Goal: Task Accomplishment & Management: Complete application form

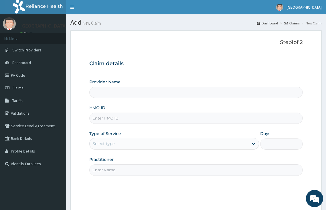
type input "[GEOGRAPHIC_DATA]"
paste input "ELF/10064/B"
type input "ELF/10064/B"
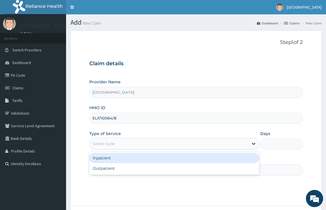
click at [113, 145] on div "Select type" at bounding box center [104, 144] width 22 height 6
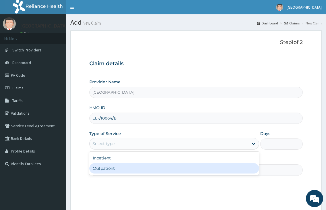
click at [109, 171] on div "Outpatient" at bounding box center [174, 168] width 170 height 10
type input "1"
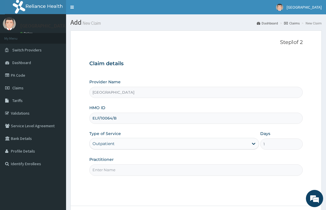
click at [108, 170] on input "Practitioner" at bounding box center [195, 169] width 213 height 11
type input "[PERSON_NAME][GEOGRAPHIC_DATA]"
click at [103, 120] on input "ELF/10064/B" at bounding box center [195, 118] width 213 height 11
type input "ELF/10064/B"
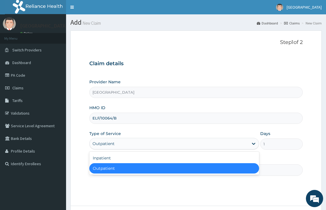
drag, startPoint x: 147, startPoint y: 143, endPoint x: 142, endPoint y: 148, distance: 6.5
click at [147, 143] on div "Outpatient" at bounding box center [169, 143] width 159 height 9
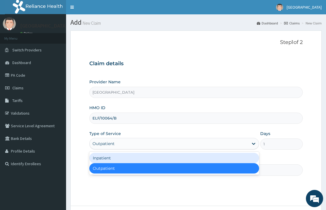
drag, startPoint x: 112, startPoint y: 159, endPoint x: 184, endPoint y: 153, distance: 72.7
click at [113, 159] on div "Inpatient" at bounding box center [174, 158] width 170 height 10
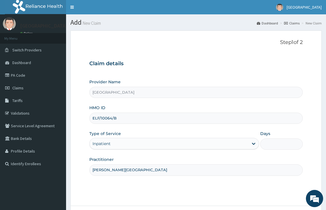
click at [277, 149] on input "Days" at bounding box center [281, 144] width 43 height 11
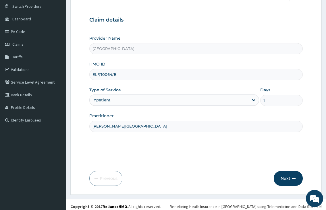
scroll to position [47, 0]
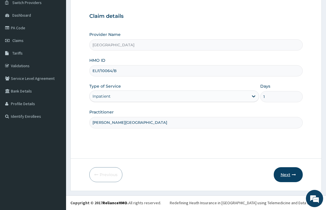
type input "1"
click at [284, 177] on button "Next" at bounding box center [288, 174] width 29 height 15
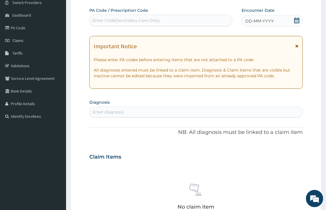
click at [125, 22] on div "Enter Code(Secondary Care Only)" at bounding box center [127, 21] width 68 height 6
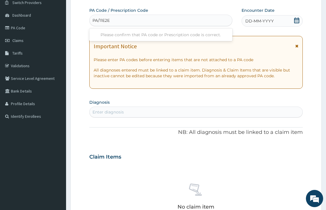
type input "PA/11E2EE"
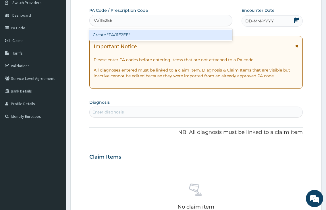
click at [123, 32] on div "Create "PA/11E2EE"" at bounding box center [160, 35] width 143 height 10
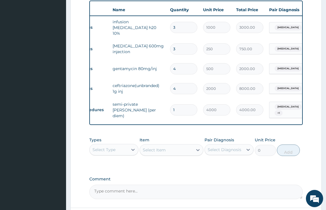
scroll to position [0, 14]
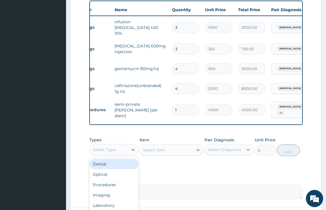
click at [111, 151] on div "Select Type" at bounding box center [104, 150] width 23 height 6
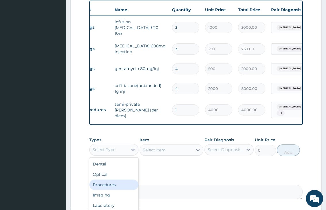
drag, startPoint x: 113, startPoint y: 184, endPoint x: 132, endPoint y: 178, distance: 20.1
click at [114, 184] on div "Procedures" at bounding box center [113, 185] width 49 height 10
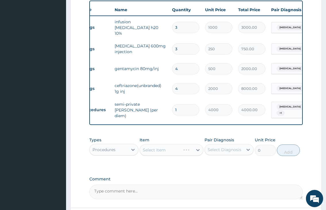
click at [157, 149] on div "Select Item" at bounding box center [172, 149] width 64 height 11
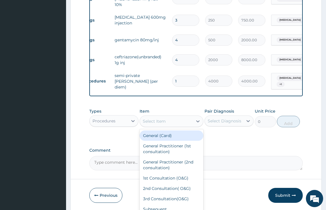
click at [145, 118] on div "Select Item" at bounding box center [154, 121] width 23 height 6
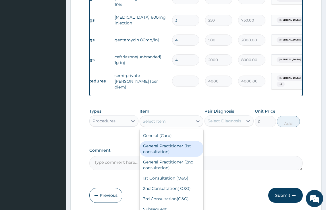
click at [154, 149] on div "General Practitioner (1st consultation)" at bounding box center [172, 149] width 64 height 16
type input "2000"
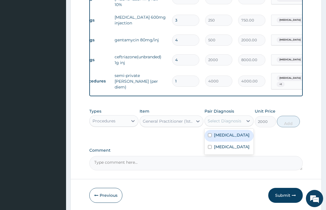
click at [225, 120] on div "Select Diagnosis" at bounding box center [225, 121] width 34 height 6
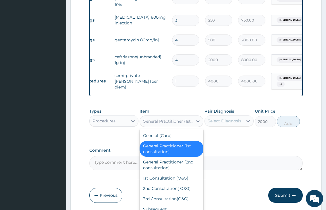
click at [177, 122] on div "General Practitioner (1st consultation)" at bounding box center [168, 121] width 51 height 6
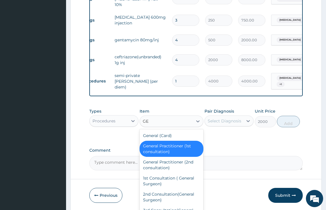
type input "G"
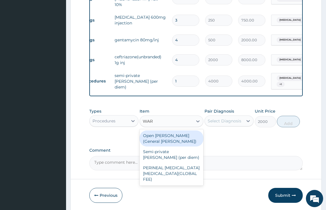
type input "[PERSON_NAME]"
click at [178, 134] on div "Open [PERSON_NAME] (General [PERSON_NAME])" at bounding box center [172, 138] width 64 height 16
type input "2500"
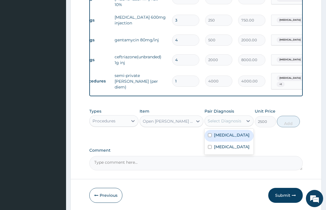
click at [220, 122] on div "Select Diagnosis" at bounding box center [225, 121] width 34 height 6
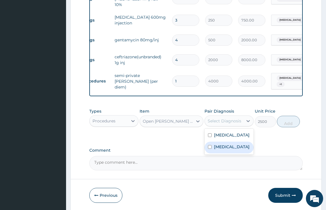
click at [218, 145] on label "[MEDICAL_DATA]" at bounding box center [232, 147] width 36 height 6
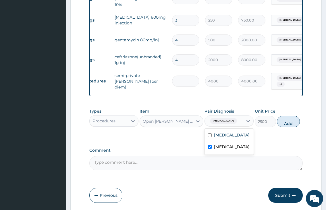
checkbox input "true"
click at [219, 133] on label "[MEDICAL_DATA]" at bounding box center [232, 135] width 36 height 6
checkbox input "true"
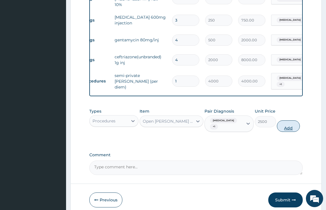
click at [294, 120] on button "Add" at bounding box center [288, 125] width 23 height 11
type input "0"
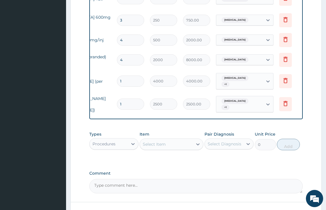
scroll to position [0, 75]
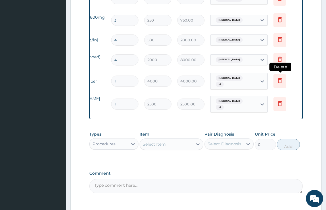
click at [281, 78] on icon at bounding box center [280, 80] width 4 height 5
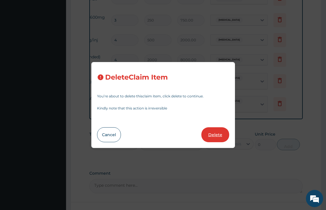
click at [220, 134] on button "Delete" at bounding box center [215, 134] width 28 height 15
type input "2500"
type input "2500.00"
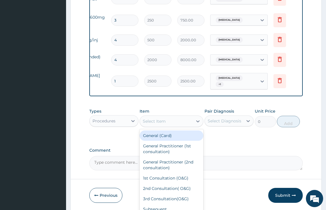
click at [149, 121] on div "Select Item" at bounding box center [154, 121] width 23 height 6
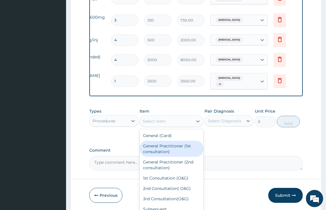
drag, startPoint x: 164, startPoint y: 148, endPoint x: 200, endPoint y: 126, distance: 41.6
click at [164, 148] on div "General Practitioner (1st consultation)" at bounding box center [172, 149] width 64 height 16
type input "2000"
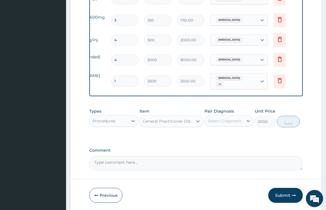
click at [211, 118] on div "Select Diagnosis" at bounding box center [225, 121] width 34 height 6
click at [215, 133] on label "[MEDICAL_DATA]" at bounding box center [232, 135] width 36 height 6
checkbox input "true"
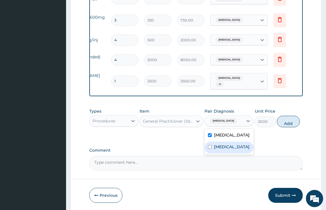
click at [212, 145] on input "checkbox" at bounding box center [210, 147] width 4 height 4
checkbox input "true"
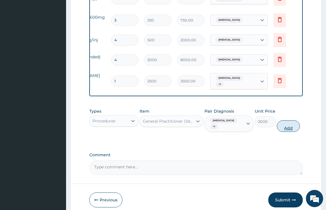
click at [281, 120] on button "Add" at bounding box center [288, 125] width 23 height 11
type input "0"
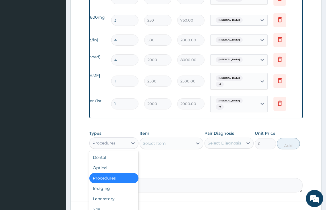
click at [105, 142] on div "Procedures" at bounding box center [104, 143] width 23 height 6
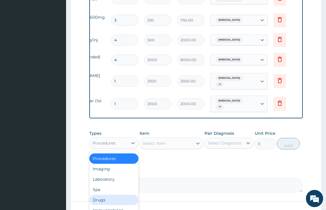
click at [101, 195] on div "Drugs" at bounding box center [113, 200] width 49 height 10
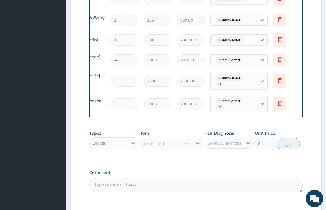
click at [161, 143] on div "Select Item" at bounding box center [172, 143] width 64 height 11
type input "`ARTE"
click at [153, 141] on div "Select Item" at bounding box center [154, 144] width 23 height 6
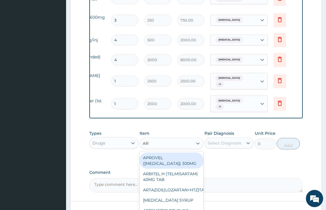
type input "A"
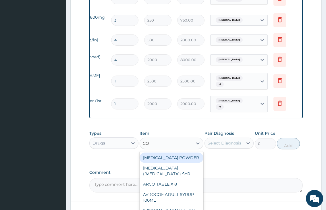
type input "COA"
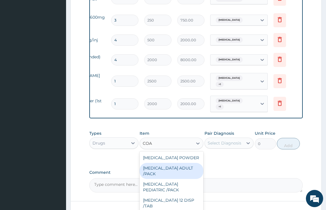
click at [149, 172] on div "[MEDICAL_DATA] ADULT /PACK" at bounding box center [172, 171] width 64 height 16
type input "2160"
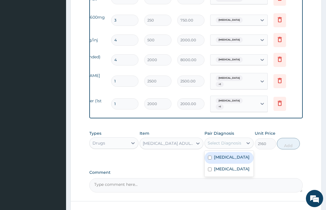
click at [235, 141] on div "Select Diagnosis" at bounding box center [225, 143] width 34 height 6
drag, startPoint x: 220, startPoint y: 154, endPoint x: 278, endPoint y: 150, distance: 58.8
click at [222, 154] on label "[MEDICAL_DATA]" at bounding box center [232, 157] width 36 height 6
checkbox input "true"
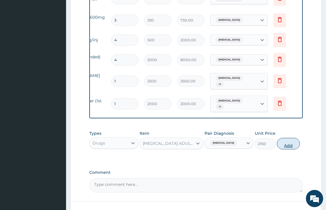
click at [285, 142] on button "Add" at bounding box center [288, 143] width 23 height 11
type input "0"
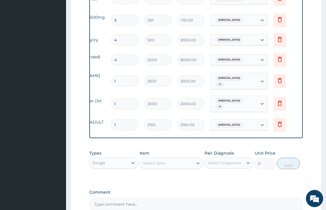
click at [159, 162] on div "Select Item" at bounding box center [154, 163] width 23 height 6
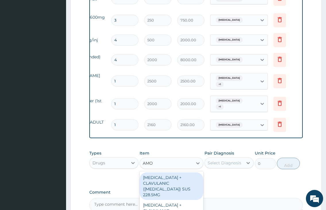
type input "AMOX"
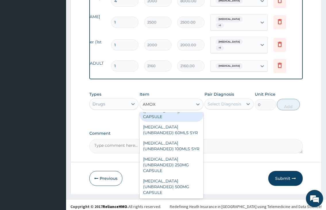
scroll to position [230, 0]
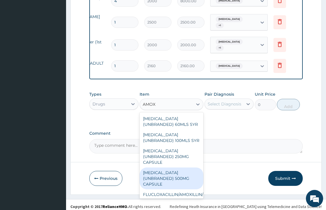
click at [161, 176] on div "[MEDICAL_DATA] (UNBRANDED) 500MG CAPSULE" at bounding box center [172, 179] width 64 height 22
type input "50"
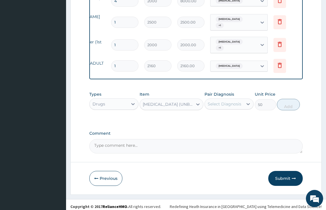
click at [231, 101] on div "Select Diagnosis" at bounding box center [225, 104] width 34 height 6
drag, startPoint x: 219, startPoint y: 130, endPoint x: 253, endPoint y: 126, distance: 34.1
click at [221, 130] on div "[MEDICAL_DATA]" at bounding box center [229, 131] width 49 height 12
checkbox input "true"
click at [290, 105] on button "Add" at bounding box center [288, 104] width 23 height 11
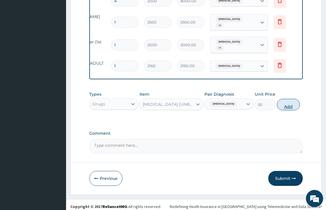
type input "0"
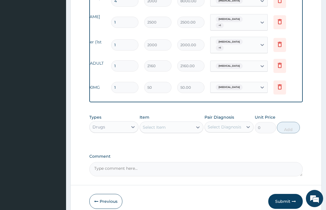
click at [149, 125] on div "Select Item" at bounding box center [154, 127] width 23 height 6
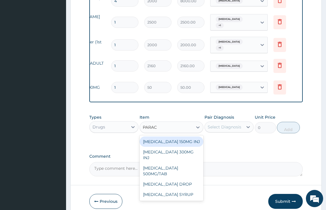
type input "PARACE"
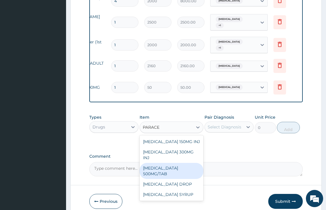
drag, startPoint x: 177, startPoint y: 161, endPoint x: 221, endPoint y: 136, distance: 51.0
click at [179, 163] on div "[MEDICAL_DATA] 500MG/TAB" at bounding box center [172, 171] width 64 height 16
type input "50"
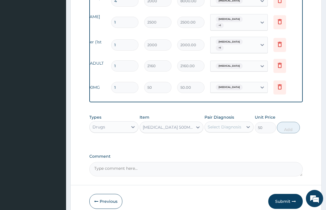
click at [222, 124] on div "Select Diagnosis" at bounding box center [225, 127] width 34 height 6
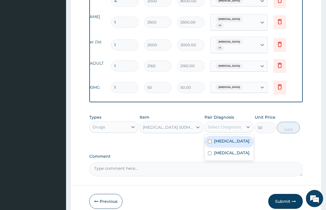
drag, startPoint x: 221, startPoint y: 139, endPoint x: 253, endPoint y: 132, distance: 32.7
click at [222, 138] on label "[MEDICAL_DATA]" at bounding box center [232, 141] width 36 height 6
checkbox input "true"
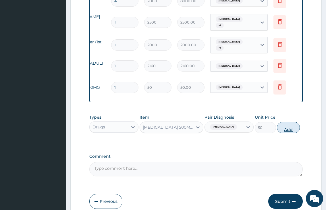
click at [286, 126] on button "Add" at bounding box center [288, 127] width 23 height 11
type input "0"
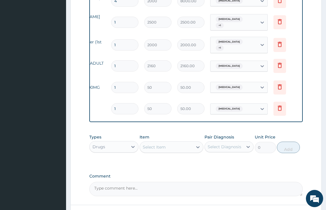
type input "18"
type input "900.00"
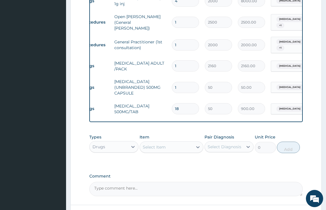
scroll to position [0, 14]
type input "18"
click at [185, 82] on input "1" at bounding box center [185, 87] width 27 height 11
type input "10"
type input "500.00"
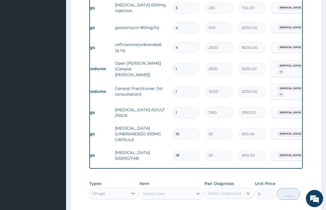
scroll to position [243, 0]
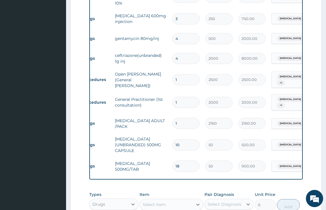
type input "9"
type input "450.00"
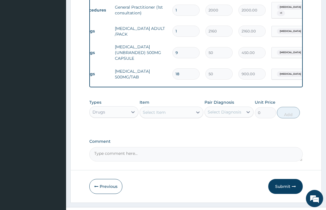
scroll to position [344, 0]
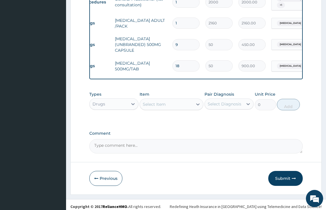
type input "9"
click at [148, 101] on div "Select Item" at bounding box center [154, 104] width 23 height 6
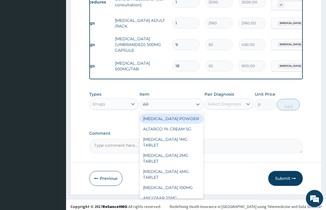
type input "ART"
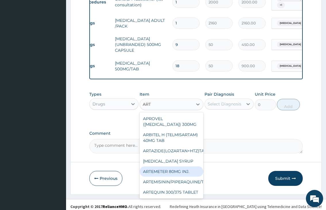
drag, startPoint x: 170, startPoint y: 174, endPoint x: 205, endPoint y: 145, distance: 45.3
click at [173, 173] on div "ARTEMETER 80MG INJ." at bounding box center [172, 171] width 64 height 10
type input "350"
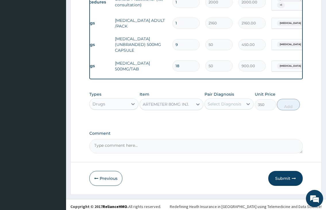
click at [242, 99] on div "Select Diagnosis" at bounding box center [224, 103] width 38 height 9
drag, startPoint x: 228, startPoint y: 114, endPoint x: 280, endPoint y: 107, distance: 52.8
click at [230, 114] on div "[MEDICAL_DATA]" at bounding box center [229, 119] width 49 height 12
checkbox input "true"
click at [294, 101] on button "Add" at bounding box center [288, 104] width 23 height 11
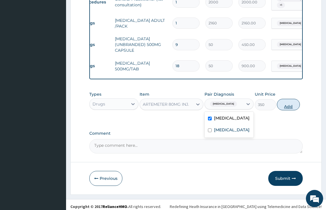
type input "0"
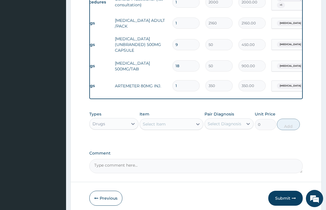
type input "0.00"
type input "2"
type input "700.00"
type input "2"
click at [285, 196] on button "Submit" at bounding box center [285, 198] width 34 height 15
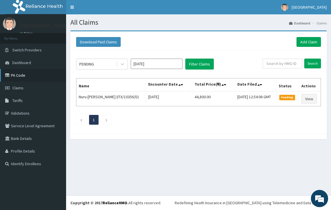
click at [25, 76] on link "PA Code" at bounding box center [33, 75] width 66 height 13
click at [305, 40] on link "Add Claim" at bounding box center [309, 42] width 24 height 10
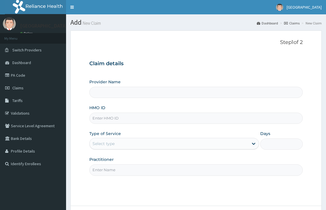
drag, startPoint x: 0, startPoint y: 0, endPoint x: 114, endPoint y: 116, distance: 162.8
click at [114, 116] on input "HMO ID" at bounding box center [195, 118] width 213 height 11
paste input "ELF/10064/D"
type input "ELF/10064/D"
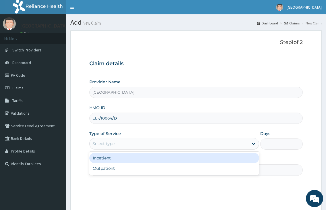
type input "[GEOGRAPHIC_DATA]"
click at [116, 147] on div "Select type" at bounding box center [169, 143] width 159 height 9
drag, startPoint x: 108, startPoint y: 158, endPoint x: 107, endPoint y: 165, distance: 6.4
click at [108, 159] on div "Inpatient" at bounding box center [174, 158] width 170 height 10
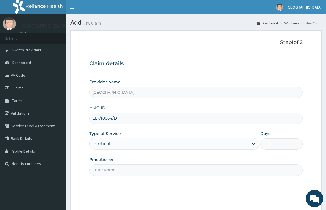
click at [107, 165] on input "Practitioner" at bounding box center [195, 169] width 213 height 11
type input "[PERSON_NAME][GEOGRAPHIC_DATA]"
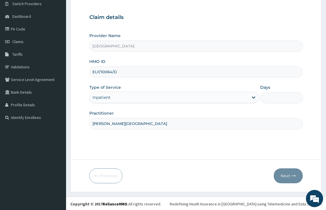
scroll to position [47, 0]
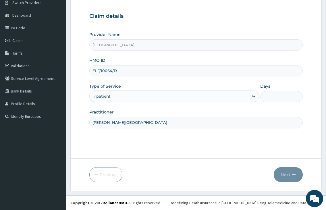
click at [284, 95] on input "Days" at bounding box center [281, 96] width 43 height 11
type input "1"
type input "2"
click at [285, 175] on button "Next" at bounding box center [288, 174] width 29 height 15
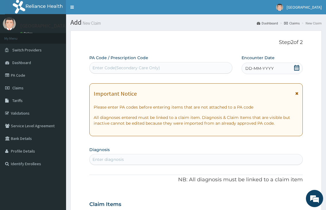
click at [165, 66] on div "Enter Code(Secondary Care Only)" at bounding box center [161, 67] width 142 height 9
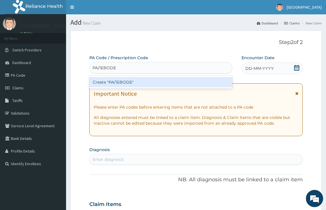
type input "PA/1EBODE"
